Goal: Information Seeking & Learning: Learn about a topic

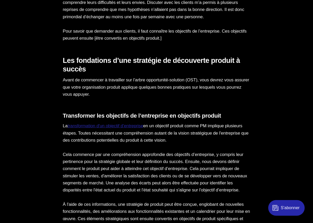
scroll to position [472, 0]
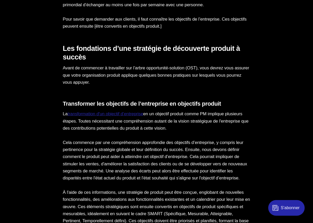
click at [113, 145] on p "Cela commence par une compréhension approfondie des objectifs d’entreprise, y c…" at bounding box center [157, 160] width 188 height 43
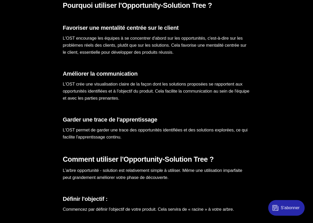
scroll to position [1244, 0]
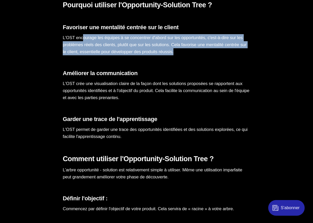
drag, startPoint x: 83, startPoint y: 46, endPoint x: 221, endPoint y: 56, distance: 138.3
click at [221, 56] on p "L'OST encourage les équipes à se concentrer d'abord sur les opportunités, c'est…" at bounding box center [157, 44] width 188 height 21
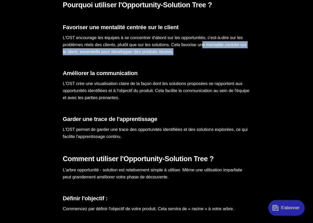
drag, startPoint x: 221, startPoint y: 56, endPoint x: 219, endPoint y: 48, distance: 7.5
click at [219, 48] on p "L'OST encourage les équipes à se concentrer d'abord sur les opportunités, c'est…" at bounding box center [157, 44] width 188 height 21
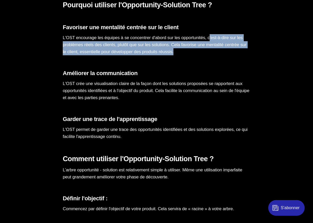
click at [219, 48] on p "L'OST encourage les équipes à se concentrer d'abord sur les opportunités, c'est…" at bounding box center [157, 44] width 188 height 21
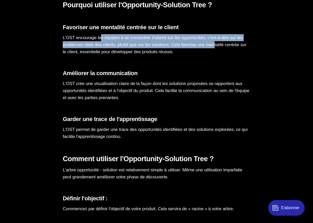
drag, startPoint x: 102, startPoint y: 45, endPoint x: 231, endPoint y: 53, distance: 129.3
click at [231, 53] on p "L'OST encourage les équipes à se concentrer d'abord sur les opportunités, c'est…" at bounding box center [157, 44] width 188 height 21
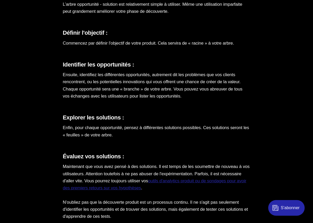
scroll to position [1385, 0]
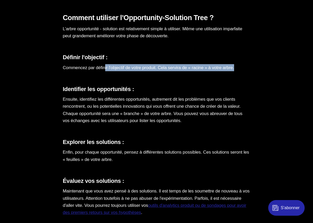
drag, startPoint x: 108, startPoint y: 71, endPoint x: 255, endPoint y: 75, distance: 146.6
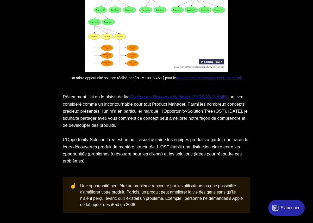
scroll to position [982, 0]
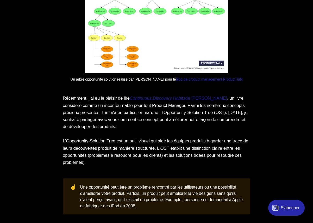
click at [162, 101] on em "Continuous Discovery Habits" at bounding box center [158, 98] width 56 height 5
